Goal: Task Accomplishment & Management: Complete application form

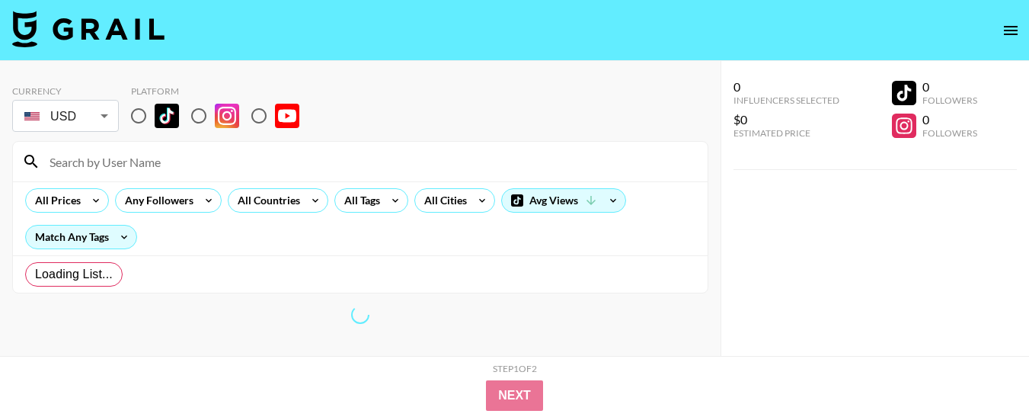
radio input "true"
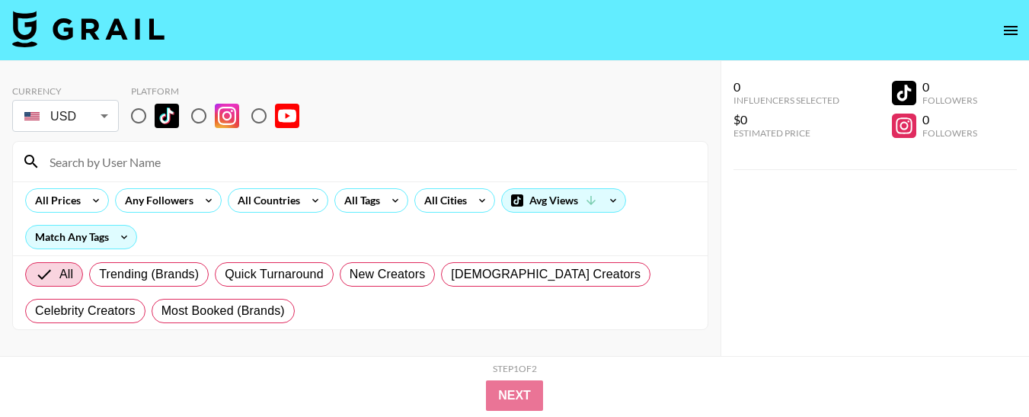
scroll to position [62, 0]
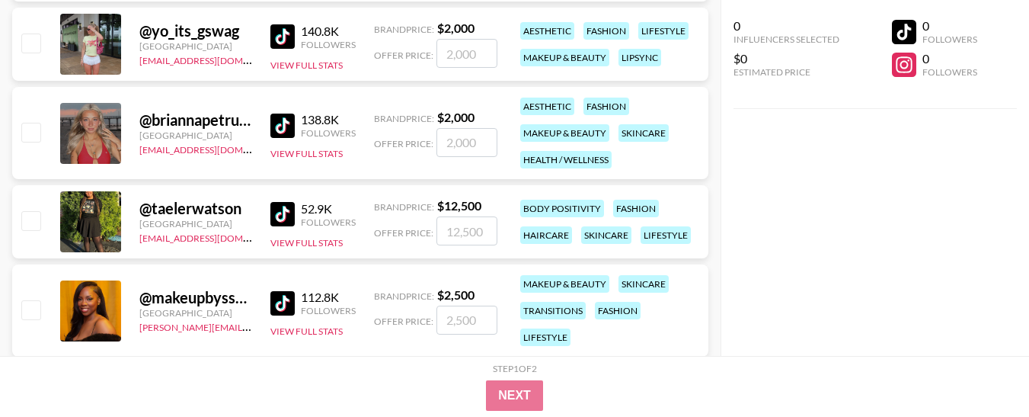
scroll to position [1219, 0]
